Goal: Task Accomplishment & Management: Use online tool/utility

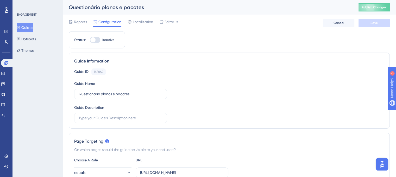
click at [31, 25] on button "Guides" at bounding box center [25, 27] width 16 height 9
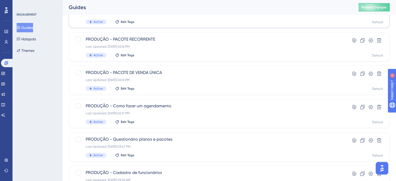
scroll to position [130, 0]
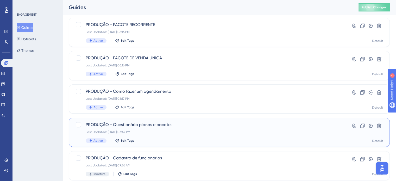
click at [174, 122] on span "PRODUÇÃO - Questionário planos e pacotes" at bounding box center [208, 124] width 245 height 6
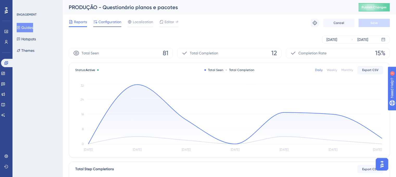
click at [109, 25] on span "Configuration" at bounding box center [109, 22] width 23 height 6
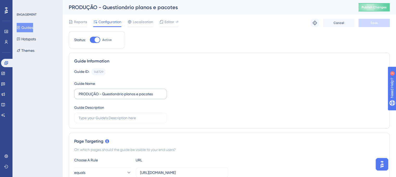
scroll to position [26, 0]
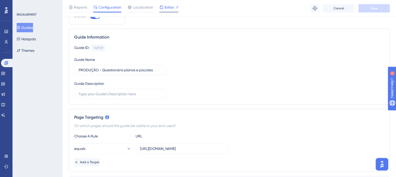
click at [167, 7] on span "Editor" at bounding box center [169, 7] width 10 height 6
click at [199, 148] on input "https://app.tec.pet/#/config/combinations/plans" at bounding box center [182, 149] width 84 height 6
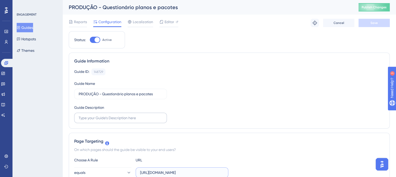
scroll to position [0, 0]
click at [30, 29] on button "Guides" at bounding box center [25, 27] width 16 height 9
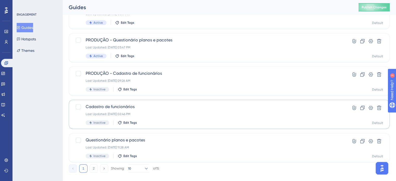
scroll to position [223, 0]
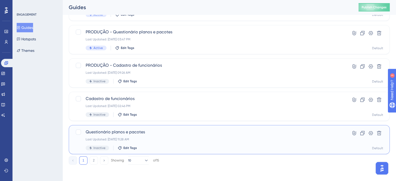
click at [163, 130] on span "Questionário planos e pacotes" at bounding box center [208, 132] width 245 height 6
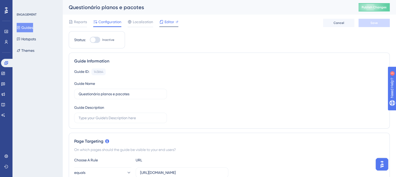
click at [167, 22] on span "Editor" at bounding box center [169, 22] width 10 height 6
click at [172, 22] on span "Editor" at bounding box center [169, 22] width 10 height 6
click at [166, 24] on span "Editor" at bounding box center [169, 22] width 10 height 6
click at [160, 24] on div at bounding box center [161, 22] width 4 height 6
click at [135, 23] on span "Localization" at bounding box center [143, 22] width 20 height 6
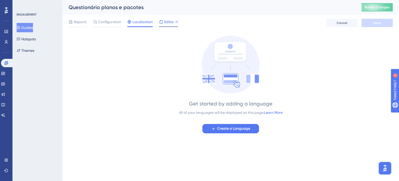
click at [165, 22] on span "Editor" at bounding box center [169, 22] width 10 height 6
click at [101, 25] on span "Configuration" at bounding box center [109, 22] width 23 height 6
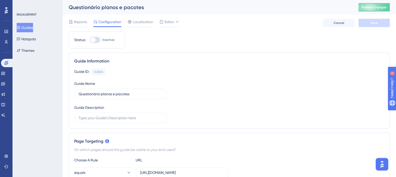
scroll to position [26, 0]
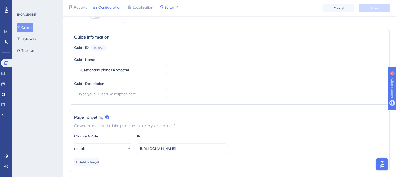
click at [164, 8] on div "Editor" at bounding box center [168, 7] width 19 height 6
